Goal: Task Accomplishment & Management: Manage account settings

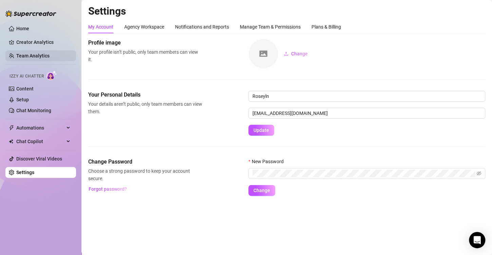
click at [41, 56] on link "Team Analytics" at bounding box center [32, 55] width 33 height 5
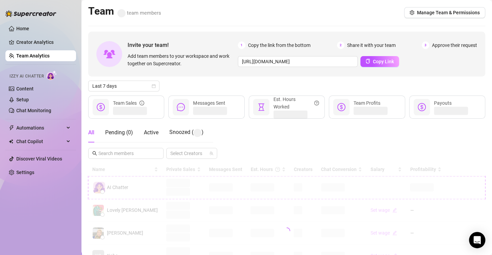
scroll to position [68, 0]
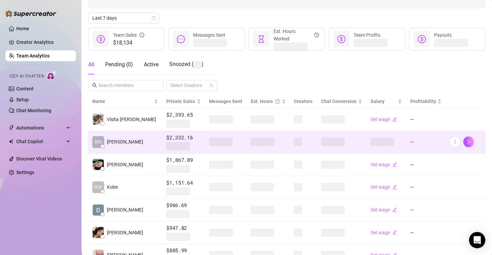
click at [251, 142] on span at bounding box center [263, 142] width 24 height 8
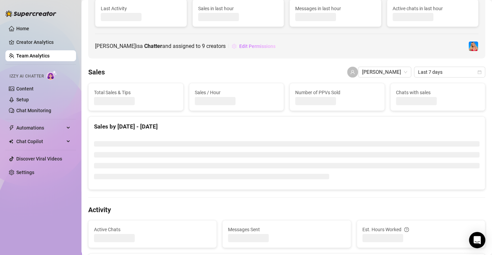
click at [243, 45] on span "Edit Permissions" at bounding box center [257, 45] width 36 height 5
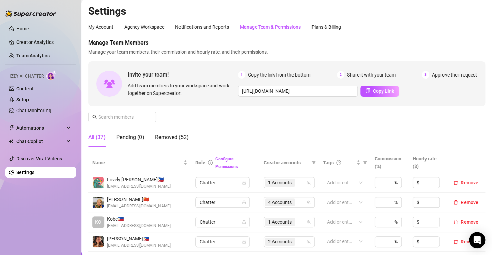
scroll to position [204, 0]
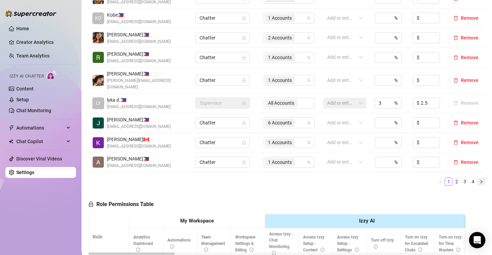
click at [480, 180] on icon "right" at bounding box center [481, 181] width 2 height 3
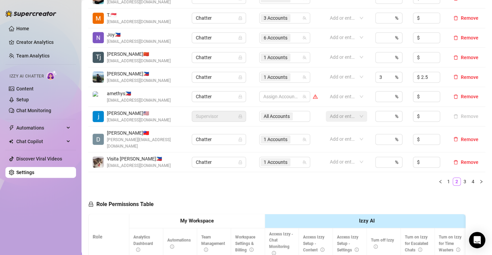
scroll to position [102, 0]
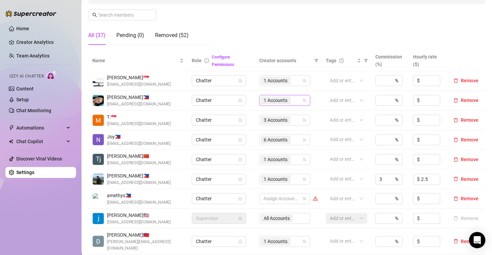
click at [259, 100] on div "1 Accounts" at bounding box center [284, 100] width 51 height 11
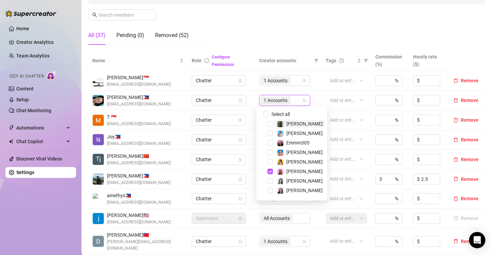
click at [269, 100] on span "1 Accounts" at bounding box center [276, 99] width 24 height 7
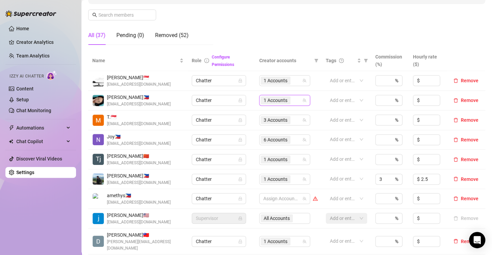
click at [269, 100] on span "1 Accounts" at bounding box center [276, 99] width 24 height 7
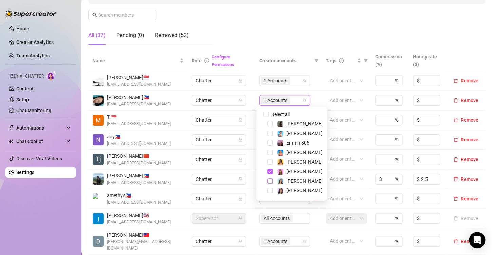
click at [271, 180] on span "Select tree node" at bounding box center [270, 180] width 5 height 5
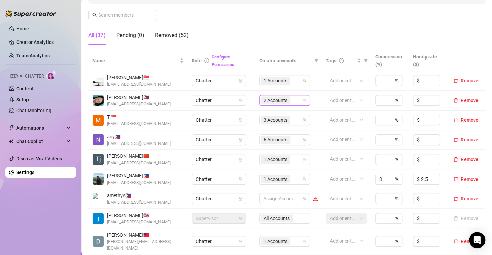
click at [267, 99] on span "2 Accounts" at bounding box center [276, 99] width 24 height 7
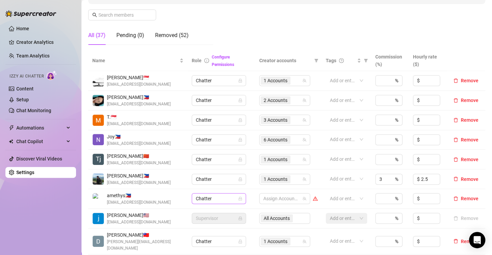
scroll to position [170, 0]
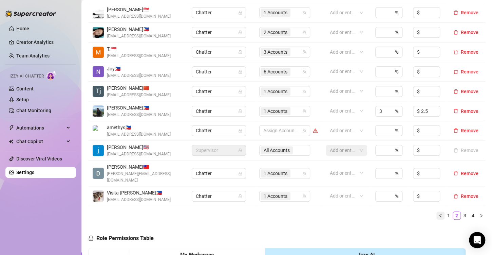
click at [439, 213] on icon "left" at bounding box center [441, 215] width 4 height 4
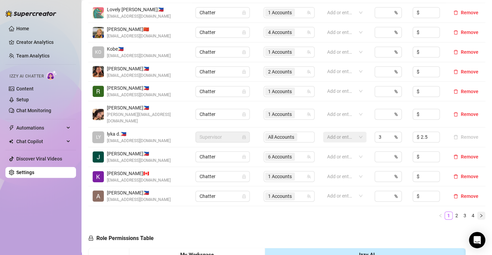
click at [478, 211] on button "button" at bounding box center [481, 215] width 8 height 8
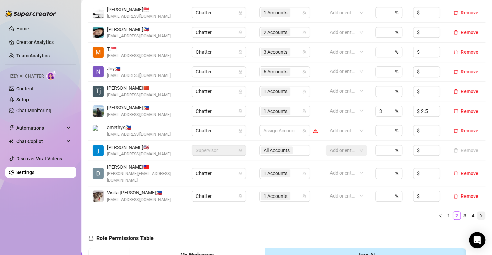
click at [479, 213] on icon "right" at bounding box center [481, 215] width 4 height 4
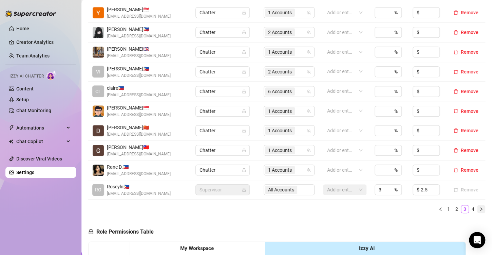
click at [479, 209] on icon "right" at bounding box center [481, 209] width 4 height 4
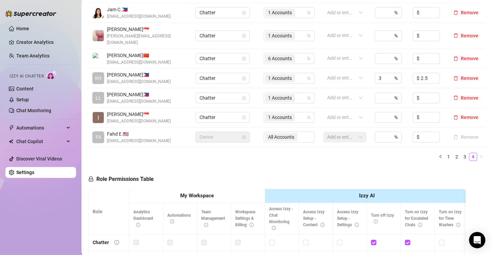
scroll to position [136, 0]
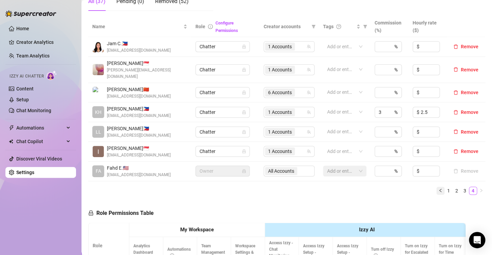
click at [439, 188] on icon "left" at bounding box center [441, 190] width 4 height 4
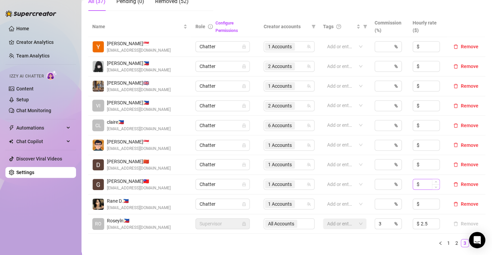
scroll to position [204, 0]
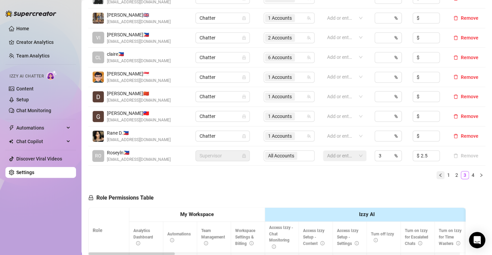
click at [439, 174] on icon "left" at bounding box center [440, 174] width 2 height 3
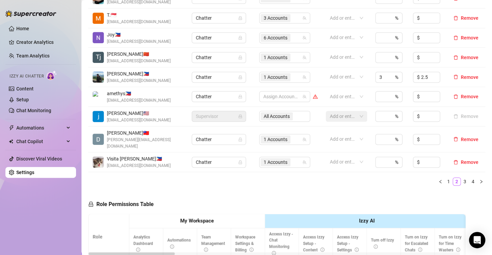
click at [439, 179] on icon "left" at bounding box center [441, 181] width 4 height 4
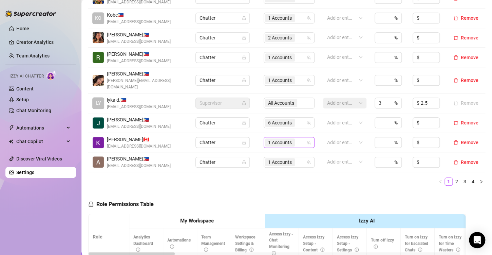
click at [284, 139] on span "1 Accounts" at bounding box center [280, 142] width 24 height 7
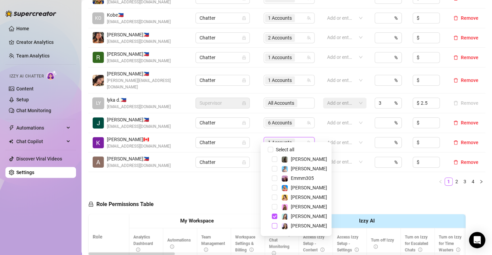
click at [275, 224] on span "Select tree node" at bounding box center [274, 225] width 5 height 5
click at [273, 218] on span "Select tree node" at bounding box center [274, 215] width 5 height 5
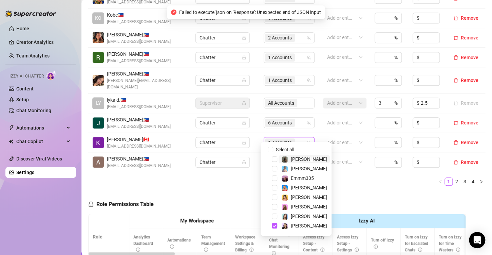
click at [273, 139] on span "1 Accounts" at bounding box center [280, 142] width 24 height 7
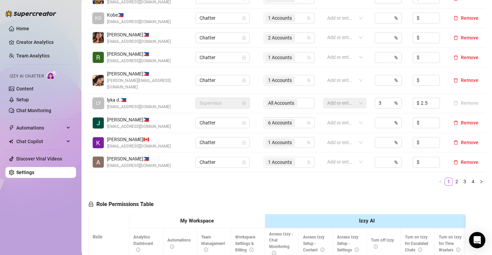
scroll to position [170, 0]
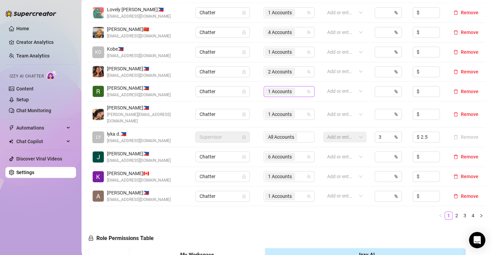
click at [270, 91] on span "1 Accounts" at bounding box center [280, 91] width 24 height 7
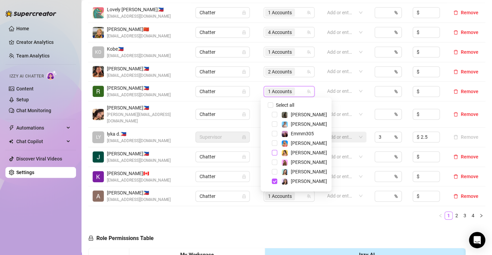
click at [275, 153] on span "Select tree node" at bounding box center [274, 152] width 5 height 5
click at [282, 211] on ul "1 2 3 4" at bounding box center [286, 215] width 397 height 8
click at [281, 88] on span "2 Accounts" at bounding box center [280, 91] width 24 height 7
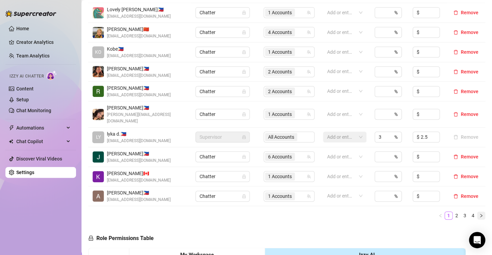
click at [479, 211] on button "button" at bounding box center [481, 215] width 8 height 8
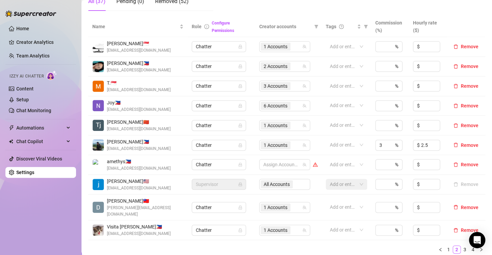
scroll to position [238, 0]
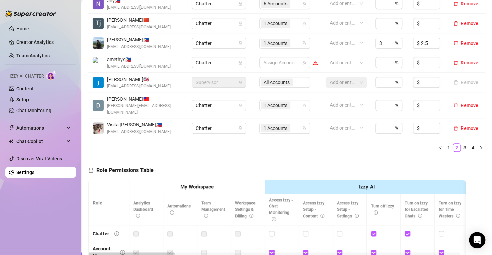
drag, startPoint x: 474, startPoint y: 141, endPoint x: 275, endPoint y: 147, distance: 198.3
click at [479, 145] on icon "right" at bounding box center [481, 147] width 4 height 4
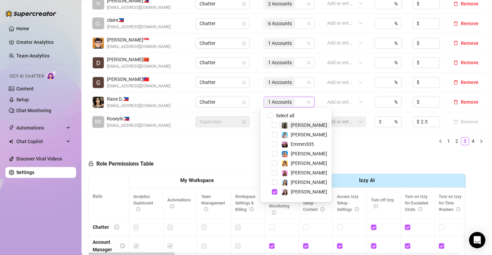
click at [270, 102] on span "1 Accounts" at bounding box center [280, 101] width 24 height 7
click at [274, 192] on span "Select tree node" at bounding box center [274, 191] width 5 height 5
click at [275, 134] on span "Select tree node" at bounding box center [274, 134] width 5 height 5
click at [356, 147] on div "Name Role Configure Permissions Creator accounts Tags Commission (%) Hourly rat…" at bounding box center [286, 32] width 397 height 236
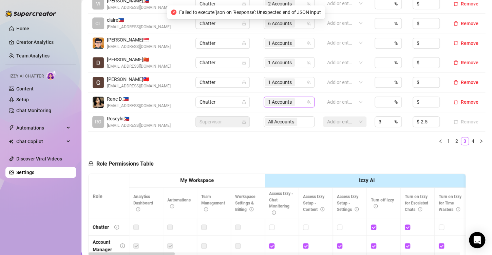
click at [279, 103] on span "1 Accounts" at bounding box center [280, 101] width 24 height 7
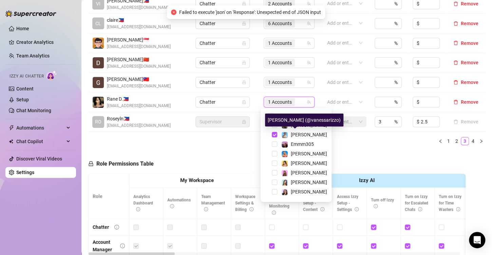
click at [352, 145] on div "Name Role Configure Permissions Creator accounts Tags Commission (%) Hourly rat…" at bounding box center [286, 32] width 397 height 236
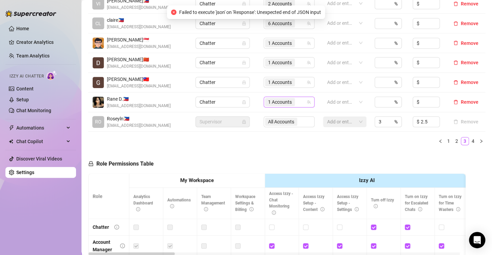
click at [269, 102] on span "1 Accounts" at bounding box center [280, 101] width 24 height 7
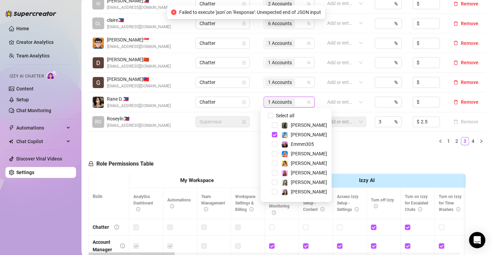
click at [358, 152] on div "Role Permissions Table Role My Workspace Izzy AI OnlyFans Side Menu OnlyFans Ch…" at bounding box center [277, 248] width 378 height 196
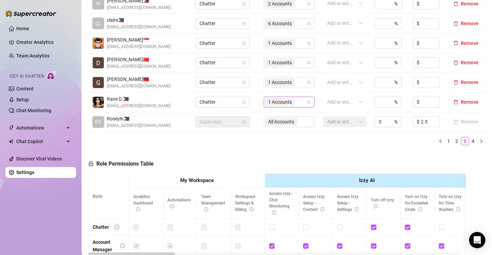
click at [281, 102] on span "1 Accounts" at bounding box center [280, 101] width 24 height 7
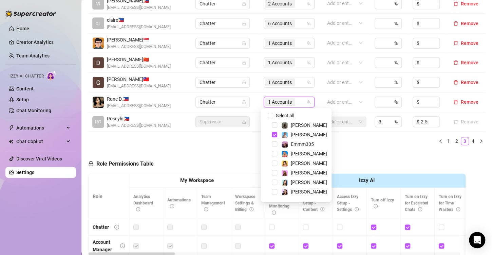
click at [359, 150] on div "Role Permissions Table Role My Workspace Izzy AI OnlyFans Side Menu OnlyFans Ch…" at bounding box center [277, 248] width 378 height 196
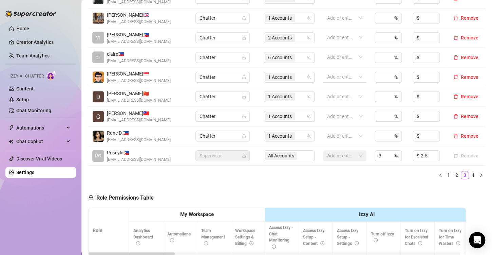
scroll to position [136, 0]
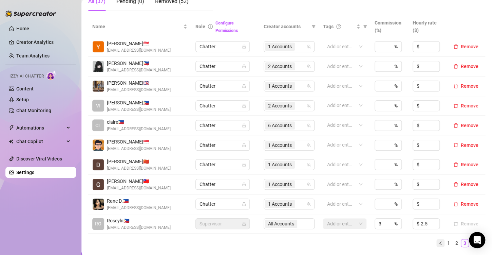
click at [437, 245] on button "button" at bounding box center [441, 243] width 8 height 8
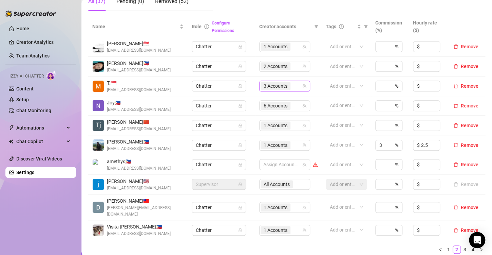
click at [268, 88] on span "3 Accounts" at bounding box center [276, 85] width 24 height 7
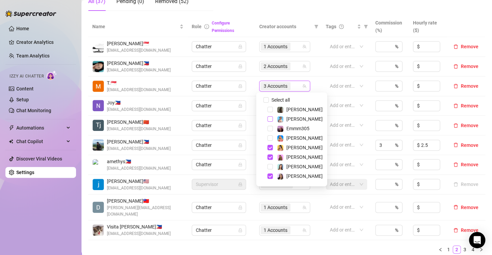
click at [269, 119] on span "Select tree node" at bounding box center [270, 118] width 5 height 5
click at [270, 147] on span "Select tree node" at bounding box center [270, 147] width 5 height 5
click at [269, 177] on span "Select tree node" at bounding box center [270, 175] width 5 height 5
click at [282, 245] on ul "1 2 3 4" at bounding box center [286, 249] width 397 height 8
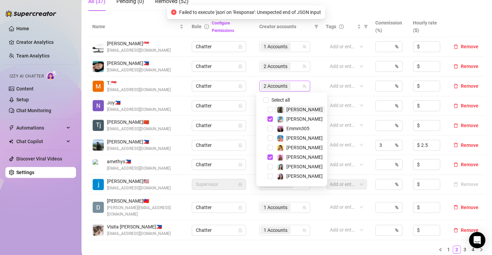
click at [270, 84] on span "2 Accounts" at bounding box center [276, 85] width 24 height 7
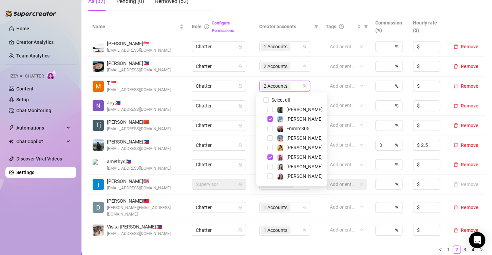
drag, startPoint x: 275, startPoint y: 241, endPoint x: 145, endPoint y: 128, distance: 172.3
click at [275, 245] on ul "1 2 3 4" at bounding box center [286, 249] width 397 height 8
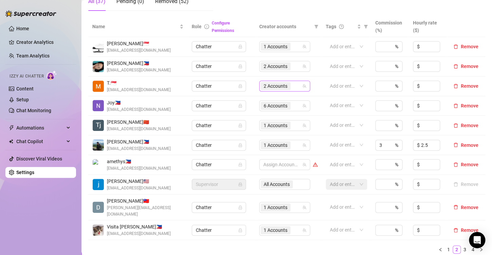
click at [279, 89] on span "2 Accounts" at bounding box center [276, 85] width 24 height 7
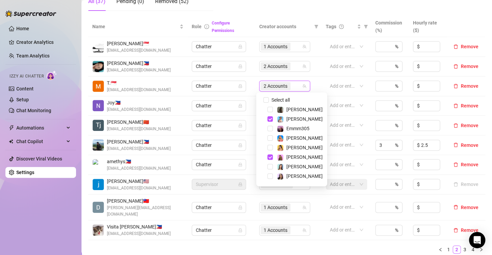
click at [306, 237] on div "Name Role Configure Permissions Creator accounts Tags Commission (%) Hourly rat…" at bounding box center [286, 134] width 397 height 237
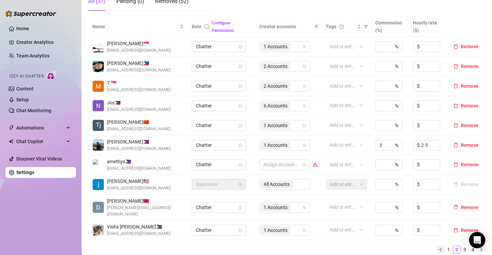
click at [439, 247] on icon "left" at bounding box center [441, 249] width 4 height 4
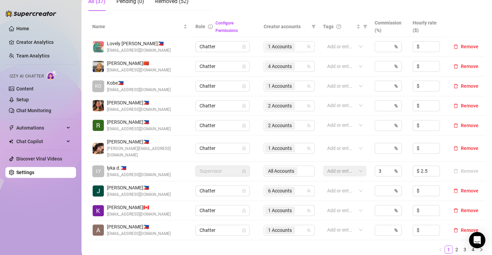
scroll to position [170, 0]
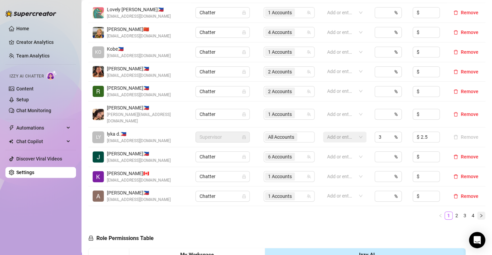
click at [479, 213] on icon "right" at bounding box center [481, 215] width 4 height 4
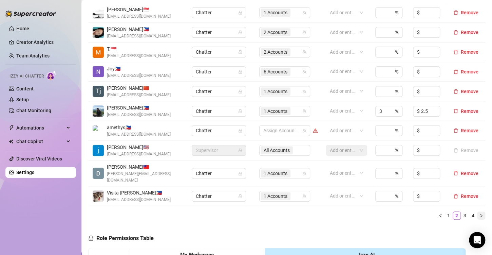
click at [478, 211] on button "button" at bounding box center [481, 215] width 8 height 8
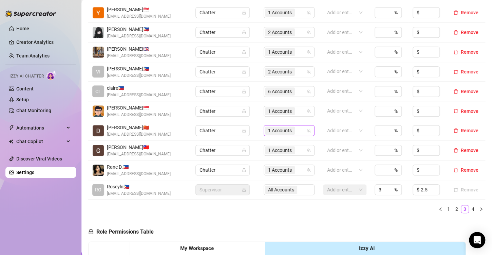
click at [273, 132] on span "1 Accounts" at bounding box center [280, 130] width 24 height 7
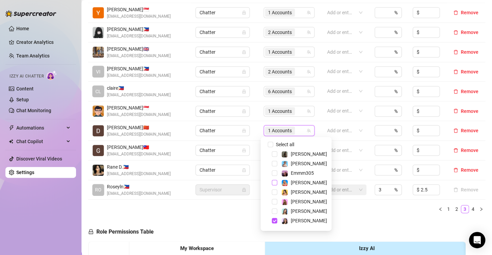
click at [276, 182] on span "Select tree node" at bounding box center [274, 182] width 5 height 5
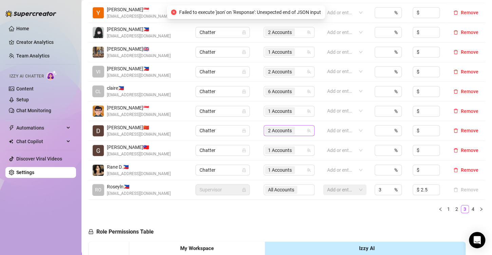
click at [276, 131] on span "2 Accounts" at bounding box center [280, 130] width 24 height 7
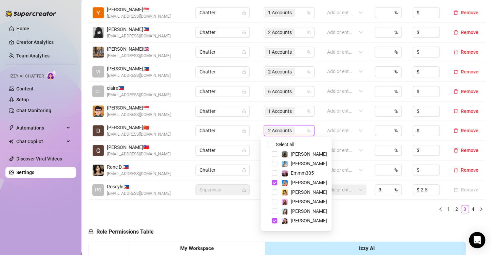
click at [347, 213] on div "Name Role Configure Permissions Creator accounts Tags Commission (%) Hourly rat…" at bounding box center [286, 100] width 397 height 236
